Goal: Register for event/course

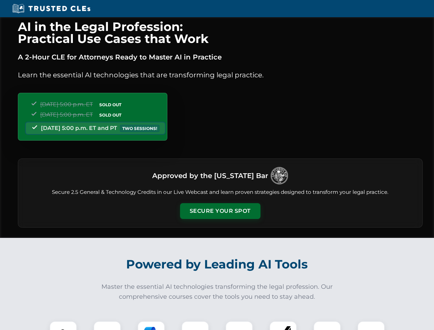
click at [220, 211] on button "Secure Your Spot" at bounding box center [220, 211] width 80 height 16
click at [63, 326] on img at bounding box center [63, 335] width 20 height 20
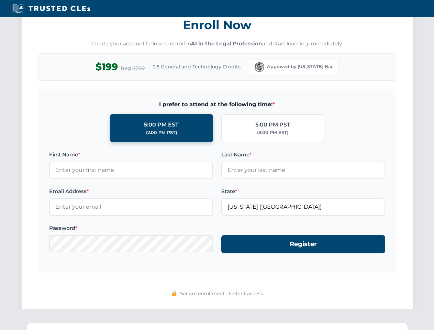
scroll to position [675, 0]
